Goal: Task Accomplishment & Management: Manage account settings

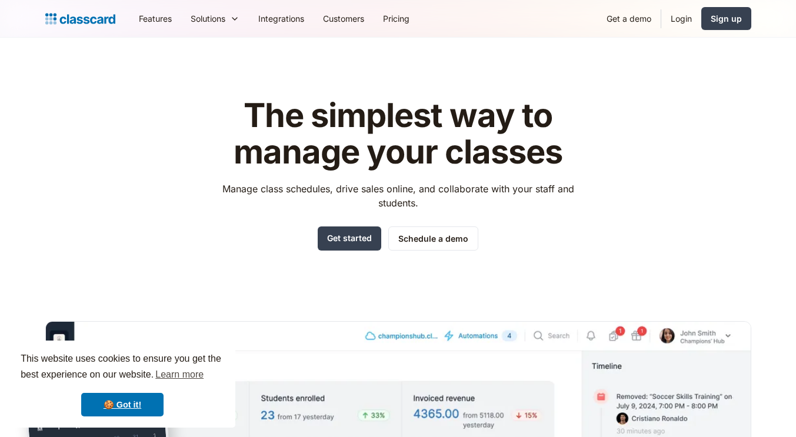
click at [675, 16] on link "Login" at bounding box center [681, 18] width 40 height 26
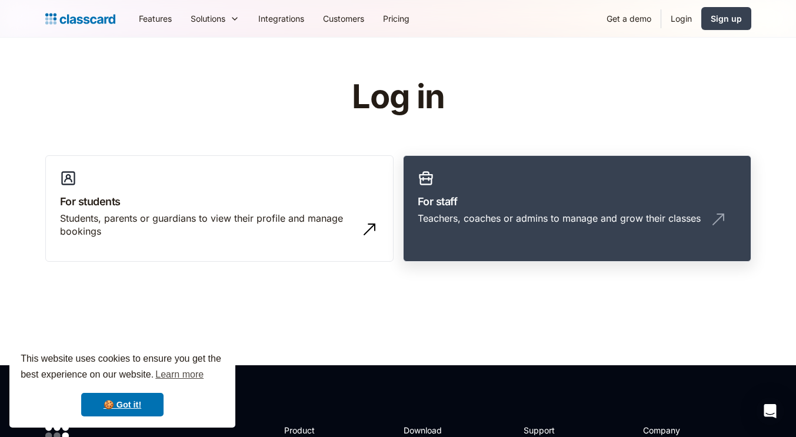
click at [496, 180] on link "For staff Teachers, coaches or admins to manage and grow their classes" at bounding box center [577, 208] width 348 height 107
